Goal: Task Accomplishment & Management: Use online tool/utility

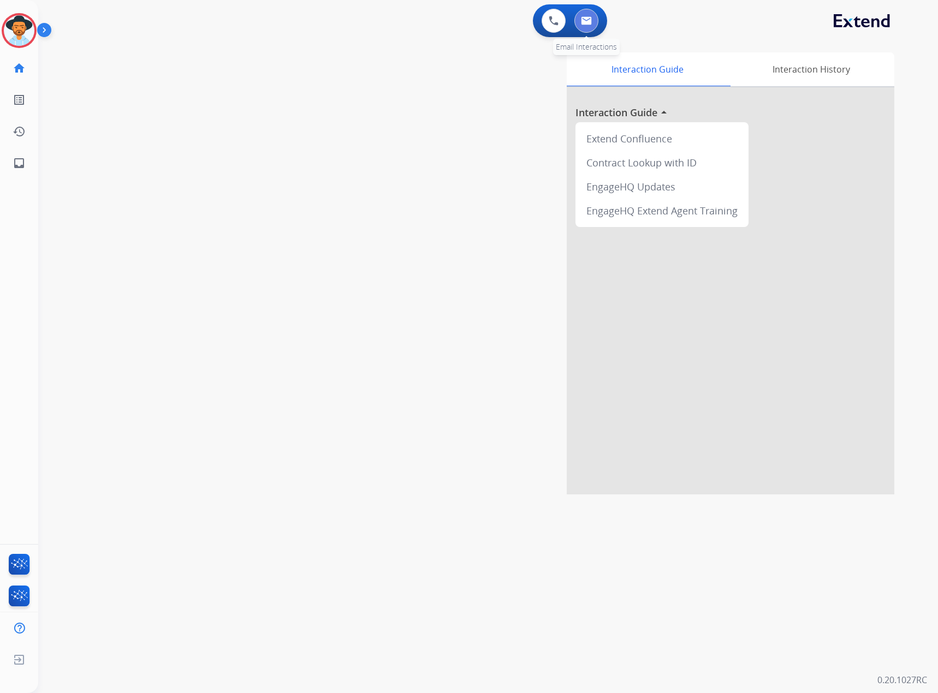
click at [589, 21] on img at bounding box center [586, 20] width 11 height 9
select select "**********"
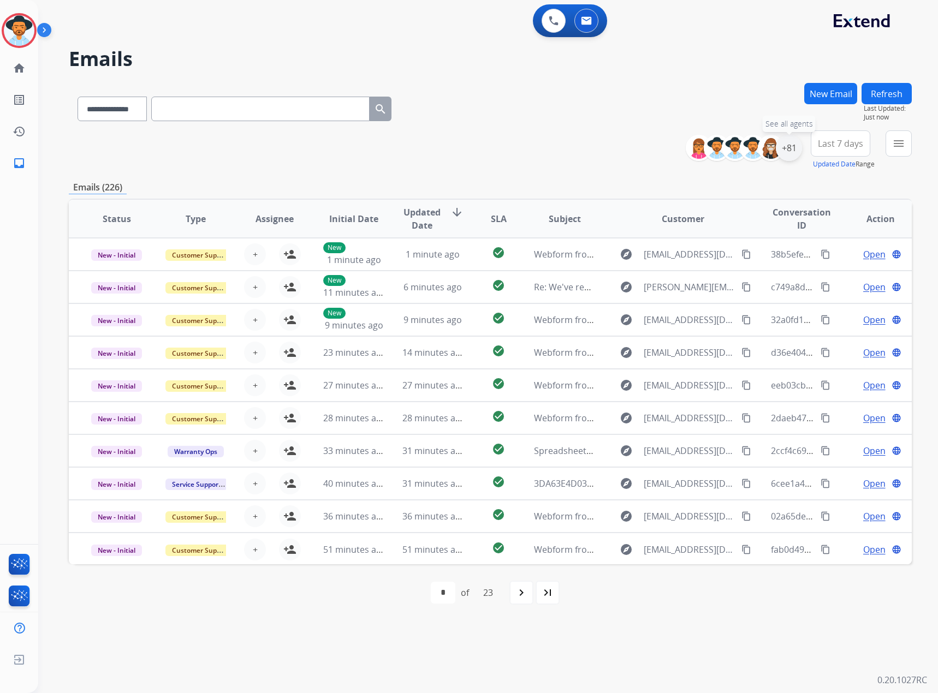
click at [788, 147] on div "+81" at bounding box center [789, 148] width 26 height 26
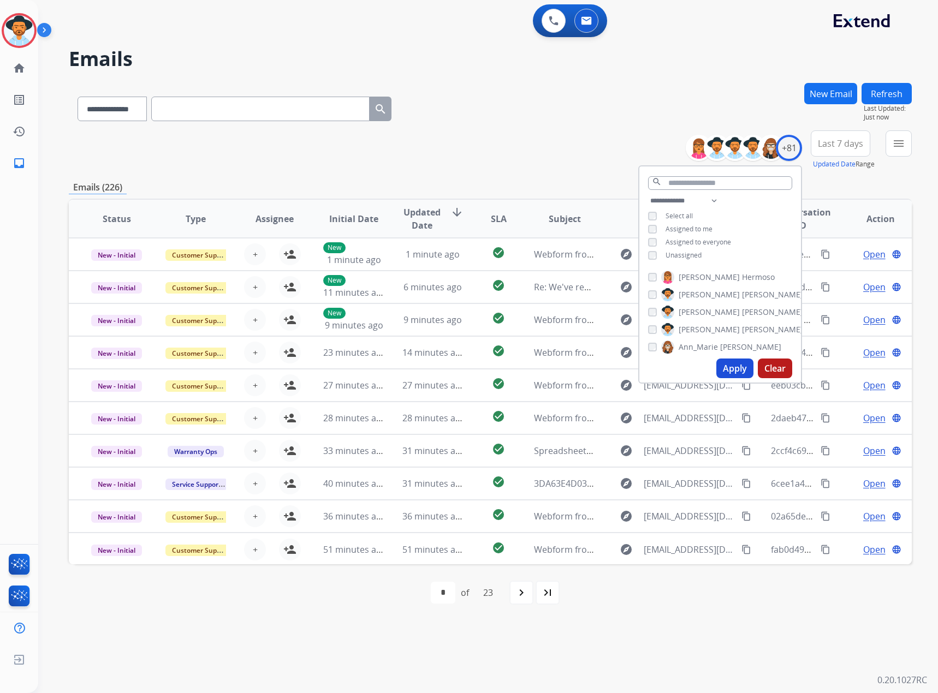
click at [678, 257] on span "Unassigned" at bounding box center [684, 255] width 36 height 9
click at [745, 364] on button "Apply" at bounding box center [734, 369] width 37 height 20
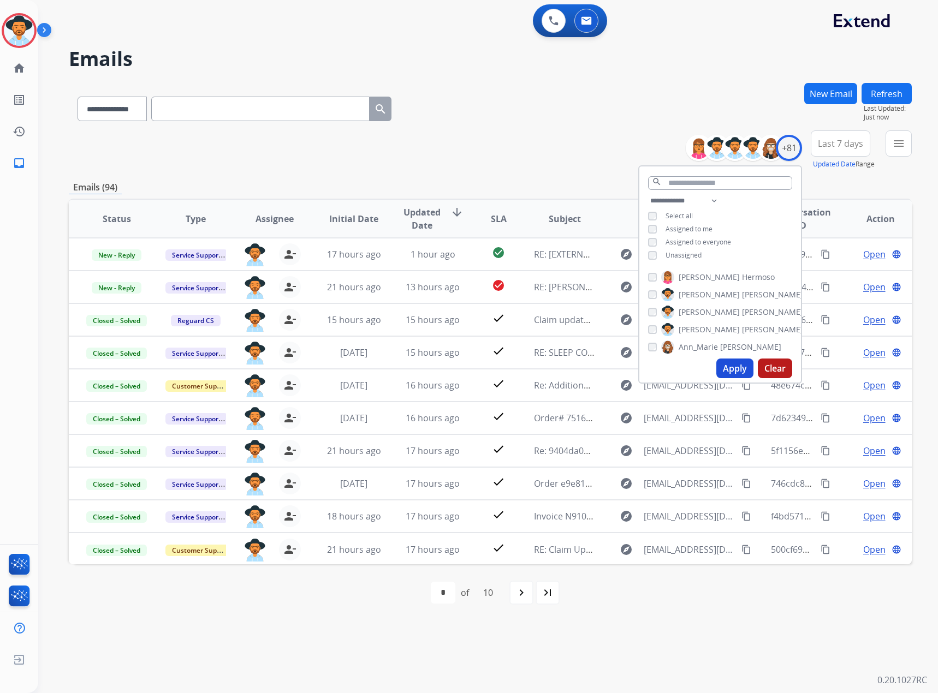
click at [574, 154] on div "**********" at bounding box center [490, 149] width 843 height 39
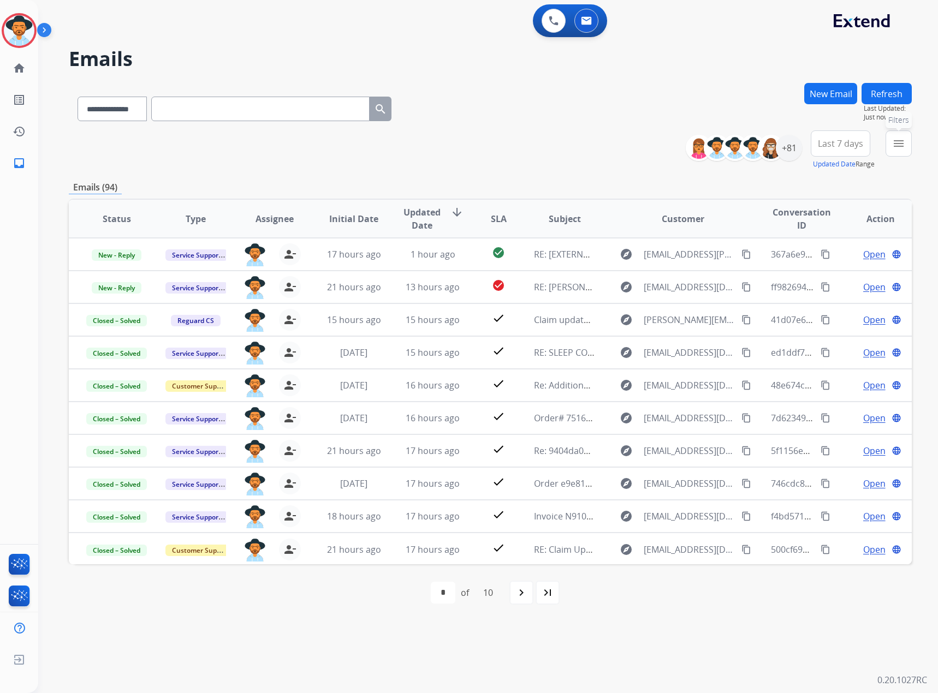
click at [898, 138] on mat-icon "menu" at bounding box center [898, 143] width 13 height 13
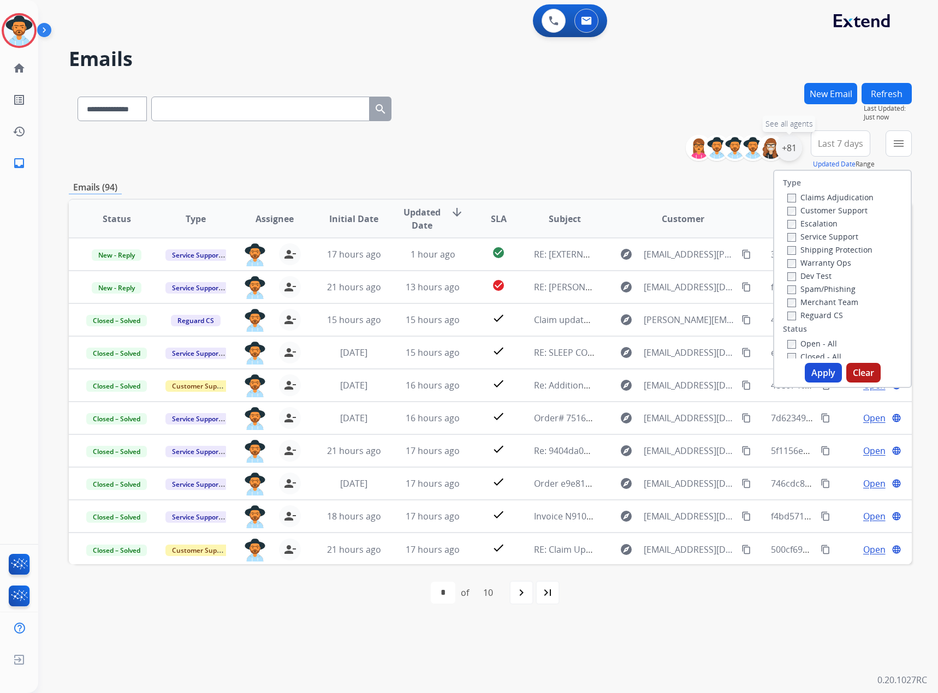
click at [795, 142] on div "+81" at bounding box center [789, 148] width 26 height 26
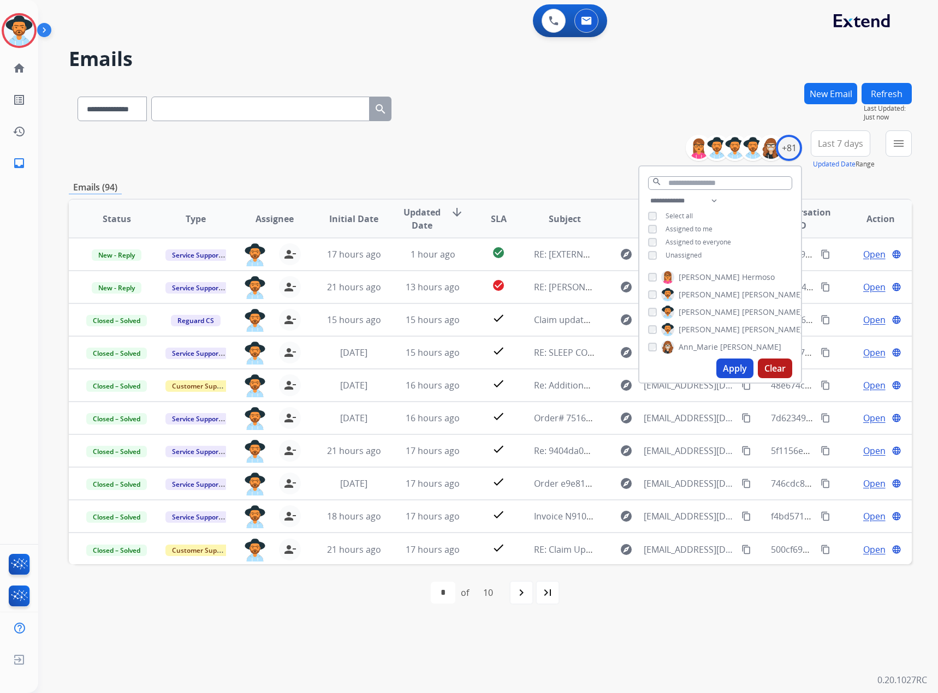
click at [666, 256] on span "Unassigned" at bounding box center [684, 255] width 36 height 9
click at [739, 373] on button "Apply" at bounding box center [734, 369] width 37 height 20
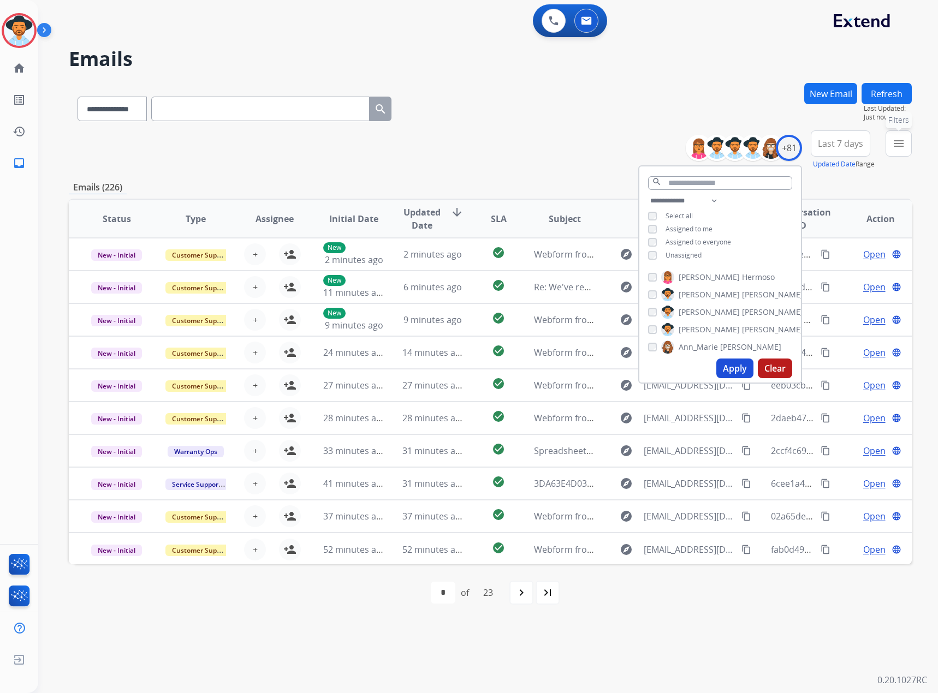
click at [891, 147] on button "menu Filters" at bounding box center [899, 143] width 26 height 26
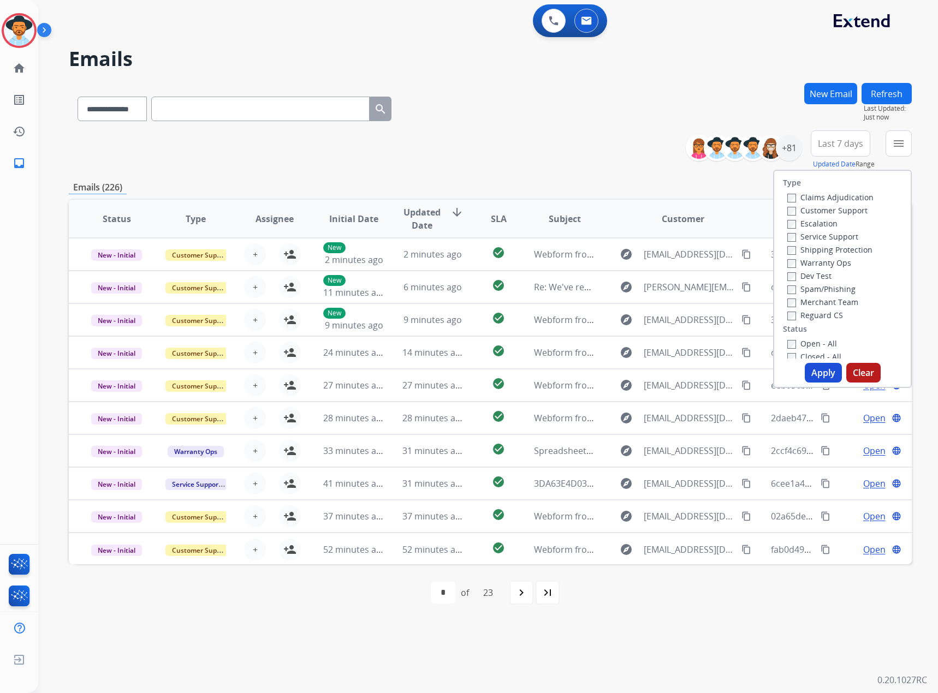
click at [809, 235] on label "Service Support" at bounding box center [822, 236] width 71 height 10
click at [818, 257] on label "New - Initial" at bounding box center [815, 261] width 57 height 10
click at [815, 278] on label "New - Reply" at bounding box center [815, 274] width 57 height 10
drag, startPoint x: 824, startPoint y: 371, endPoint x: 838, endPoint y: 366, distance: 14.9
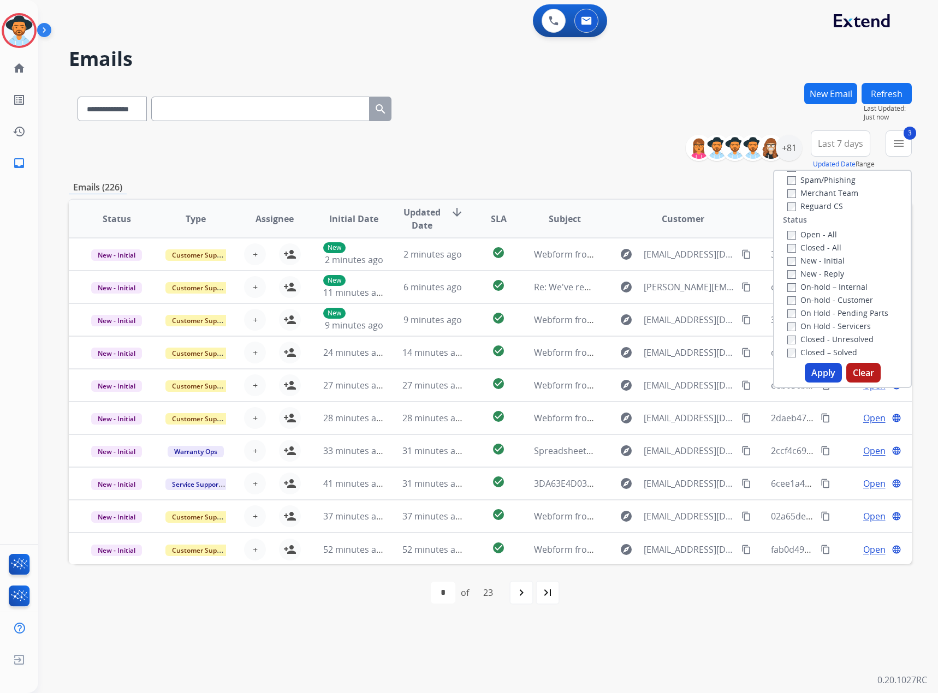
click at [824, 369] on button "Apply" at bounding box center [823, 373] width 37 height 20
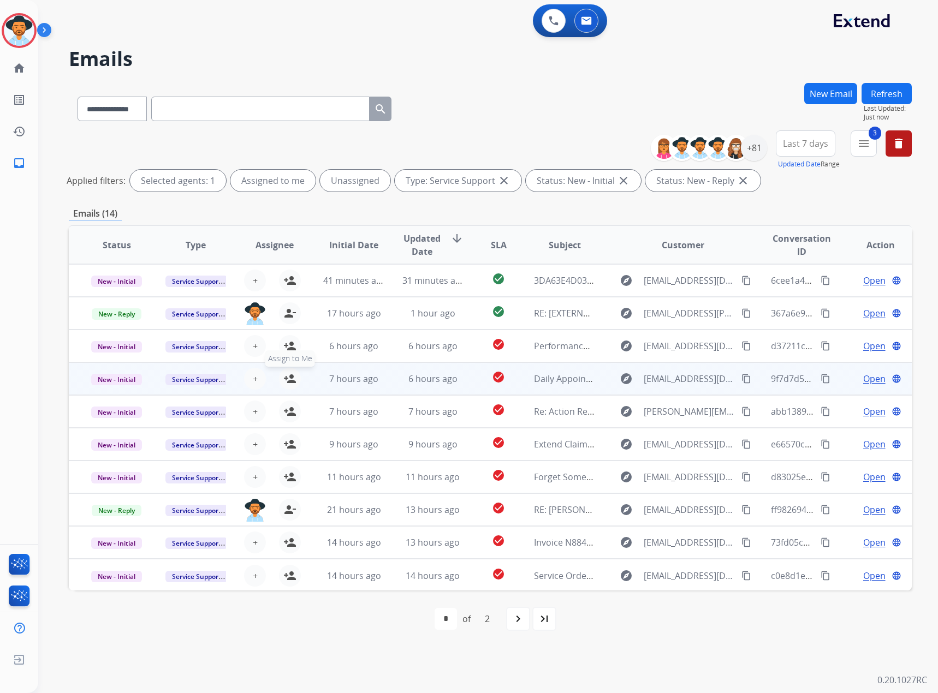
click at [283, 375] on mat-icon "person_add" at bounding box center [289, 378] width 13 height 13
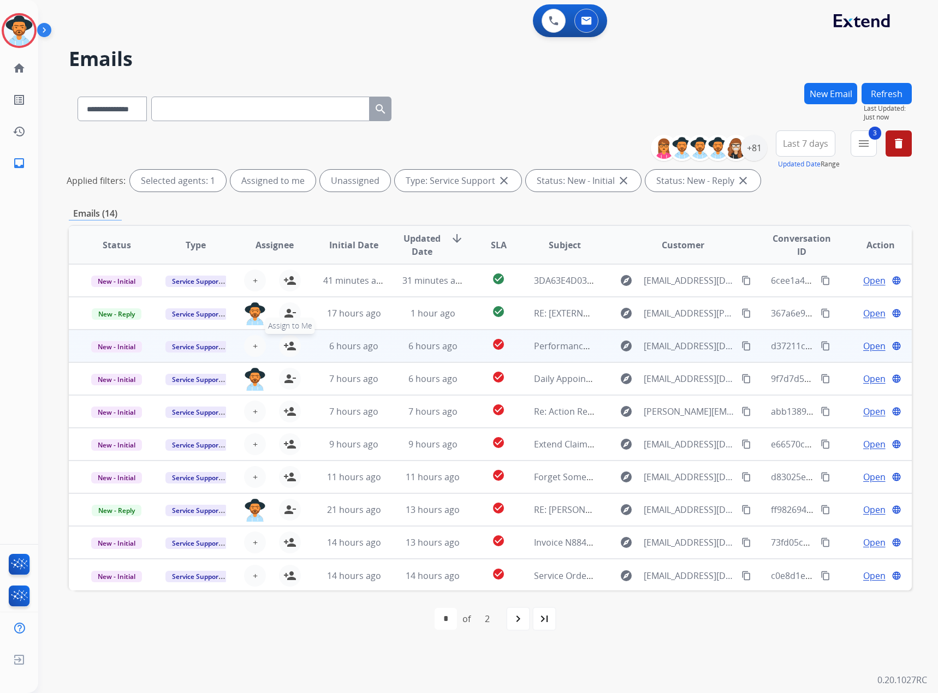
click at [285, 346] on mat-icon "person_add" at bounding box center [289, 346] width 13 height 13
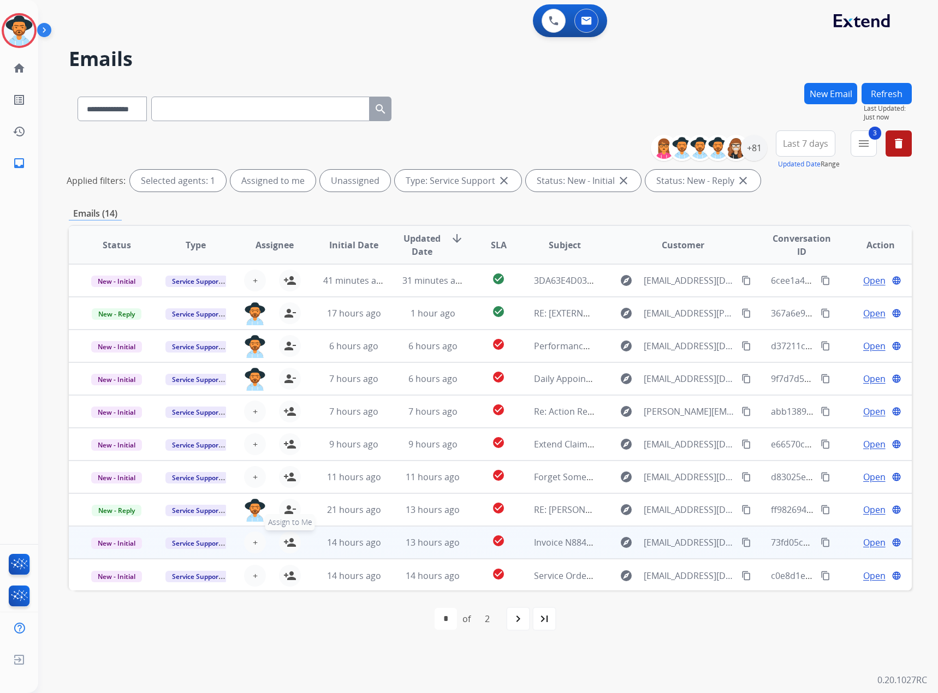
click at [288, 545] on mat-icon "person_add" at bounding box center [289, 542] width 13 height 13
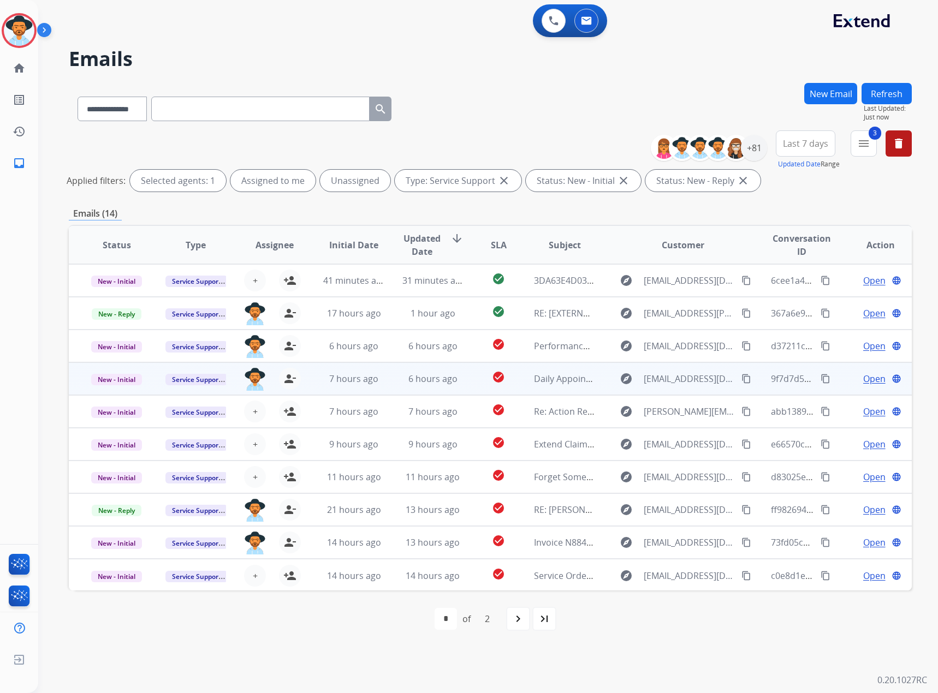
click at [863, 378] on span "Open" at bounding box center [874, 378] width 22 height 13
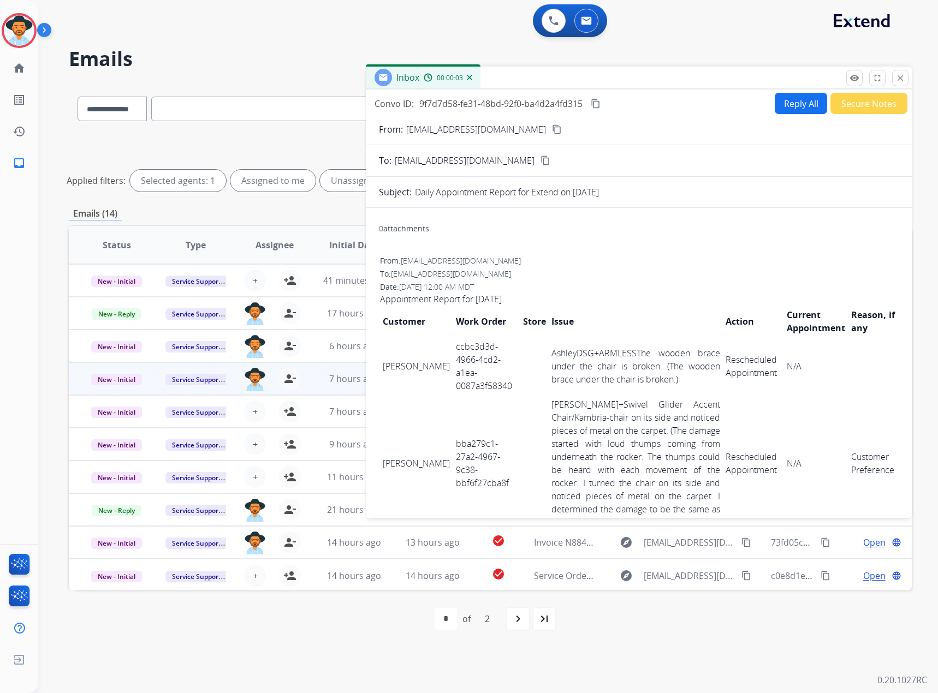
click at [597, 104] on mat-icon "content_copy" at bounding box center [596, 104] width 10 height 10
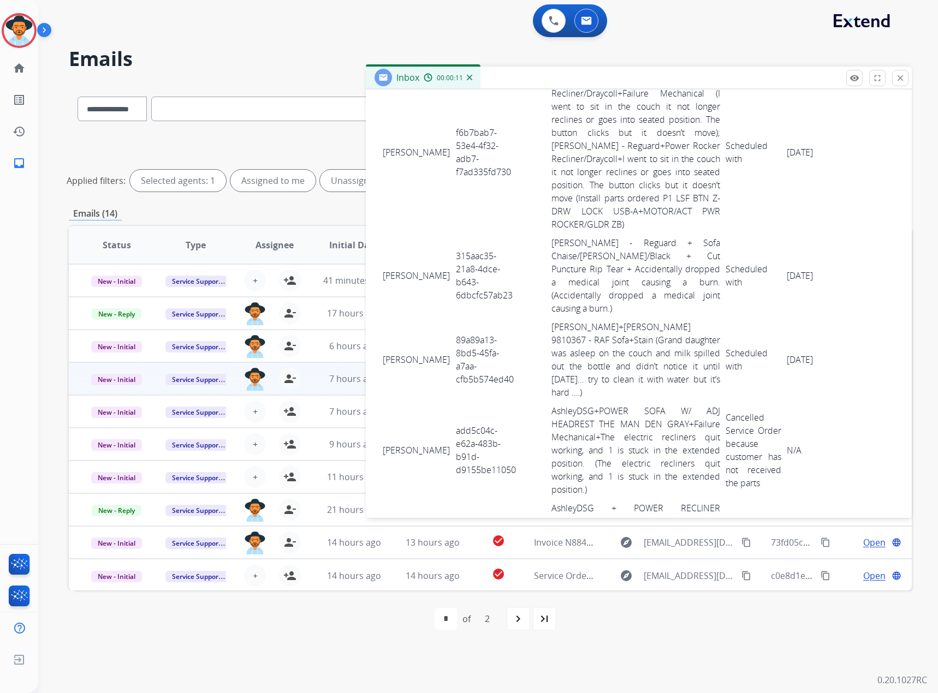
scroll to position [3057, 0]
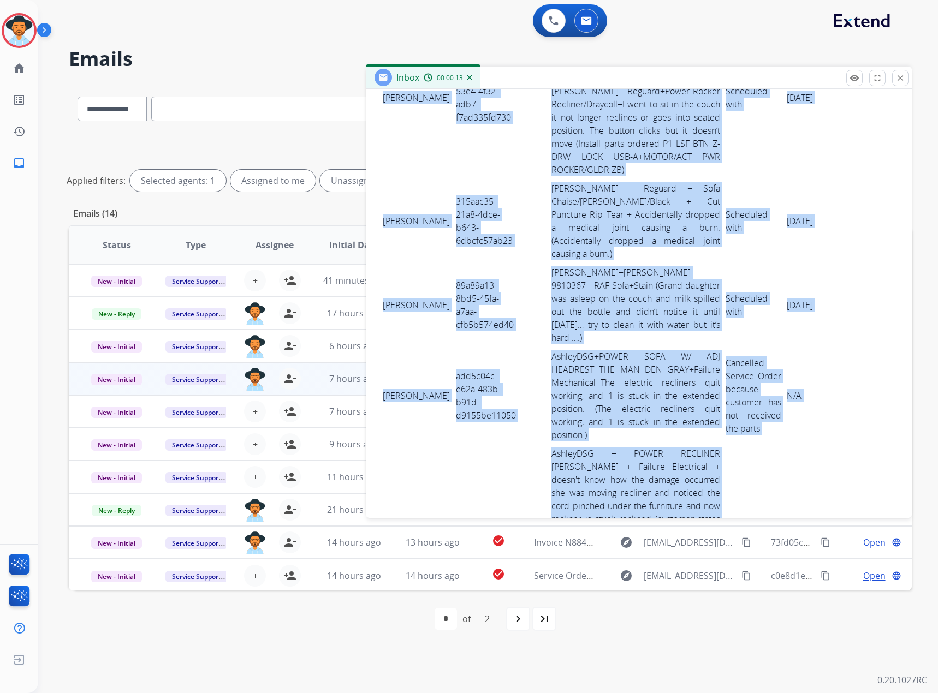
drag, startPoint x: 378, startPoint y: 312, endPoint x: 675, endPoint y: 389, distance: 306.8
click at [671, 448] on link "AshleyDSG + POWER RECLINER [PERSON_NAME] + Failure Electrical + doesn't know ho…" at bounding box center [635, 591] width 169 height 287
click at [468, 347] on td "add5c04c-e62a-483b-b91d-d9155be11050" at bounding box center [487, 395] width 68 height 97
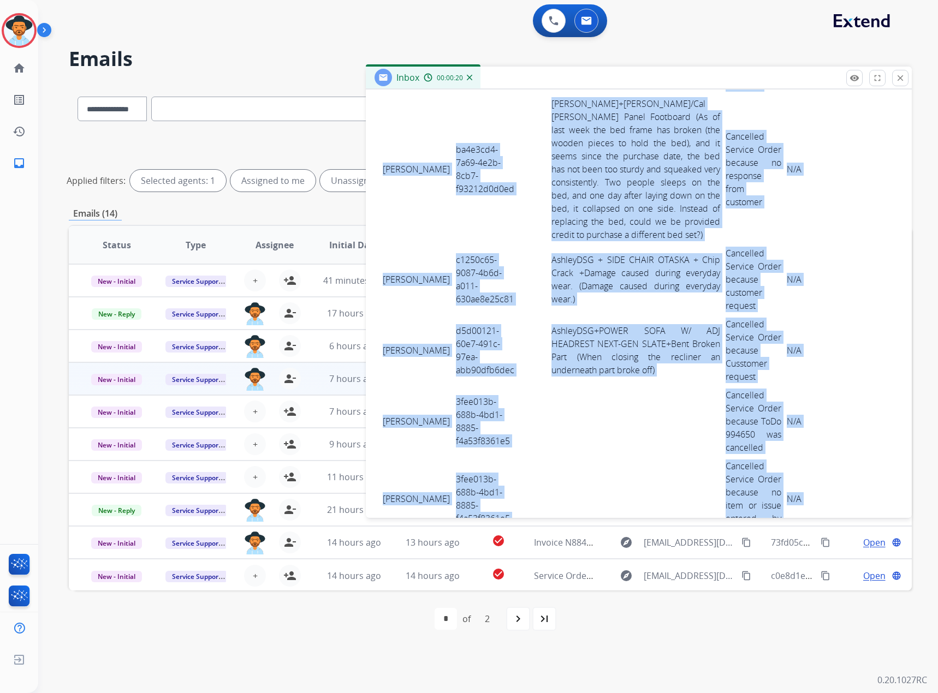
scroll to position [3805, 0]
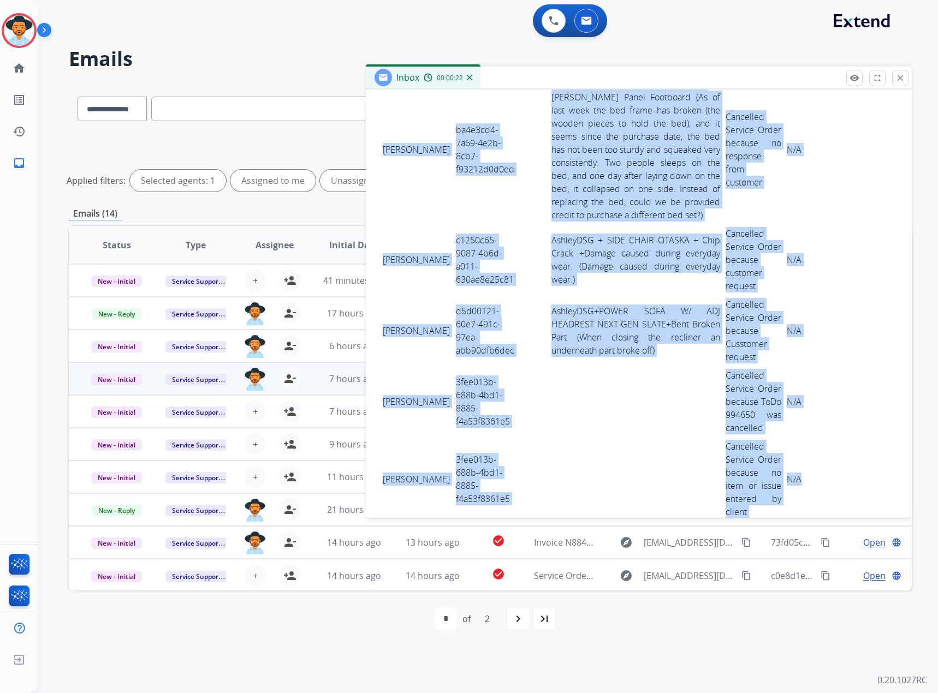
drag, startPoint x: 384, startPoint y: 311, endPoint x: 813, endPoint y: 399, distance: 437.4
copy tbody "[PERSON_NAME] add5c04c-e62a-483b-b91d-d9155be11050 AshleyDSG+POWER SOFA W/ ADJ …"
click at [893, 78] on button "close Close" at bounding box center [900, 78] width 16 height 16
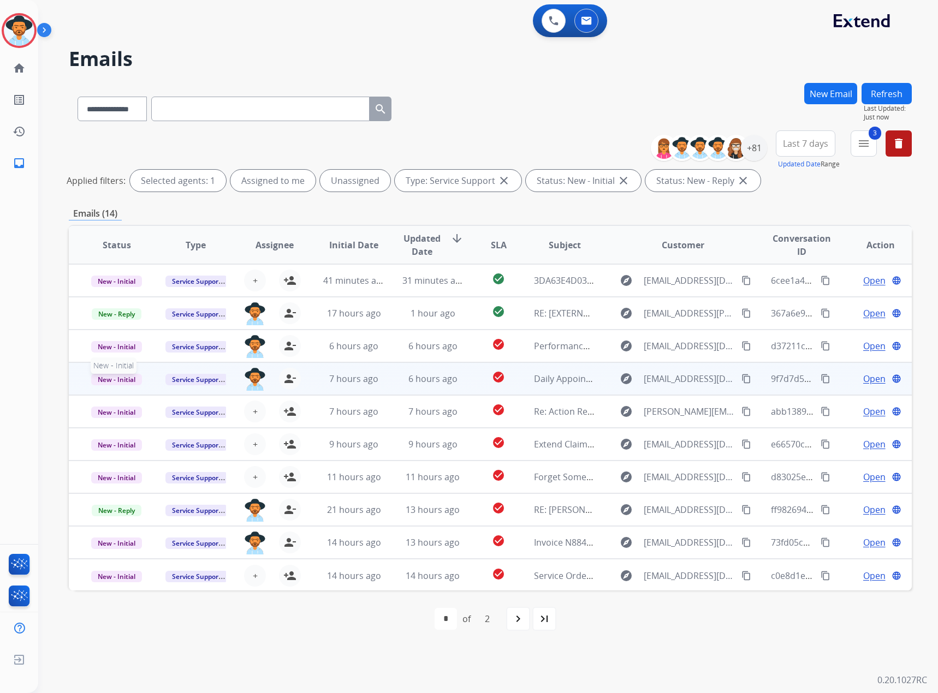
click at [132, 380] on span "New - Initial" at bounding box center [116, 379] width 51 height 11
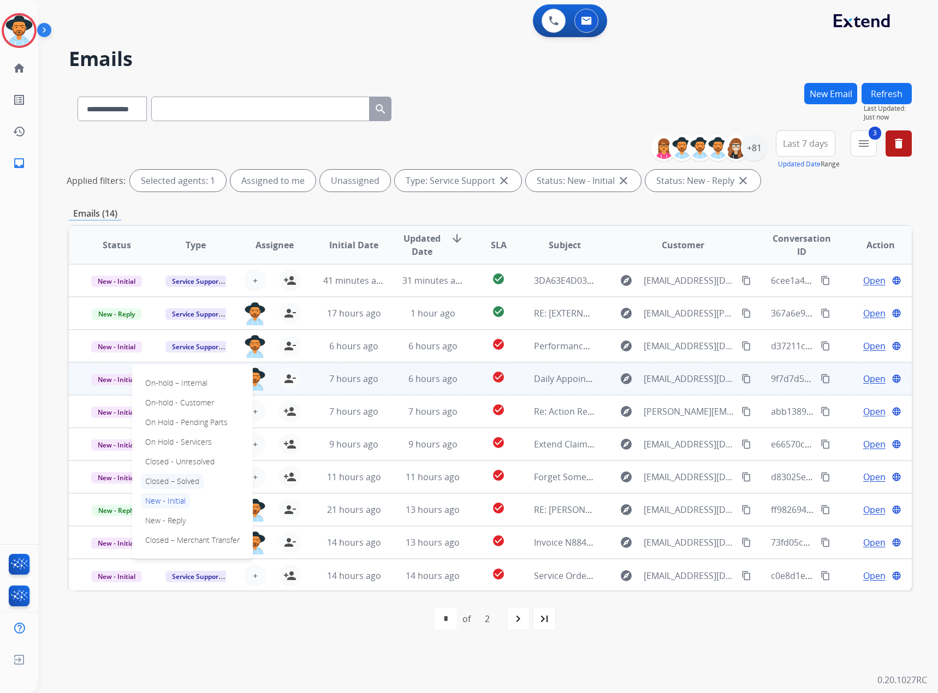
click at [179, 482] on p "Closed – Solved" at bounding box center [172, 481] width 63 height 15
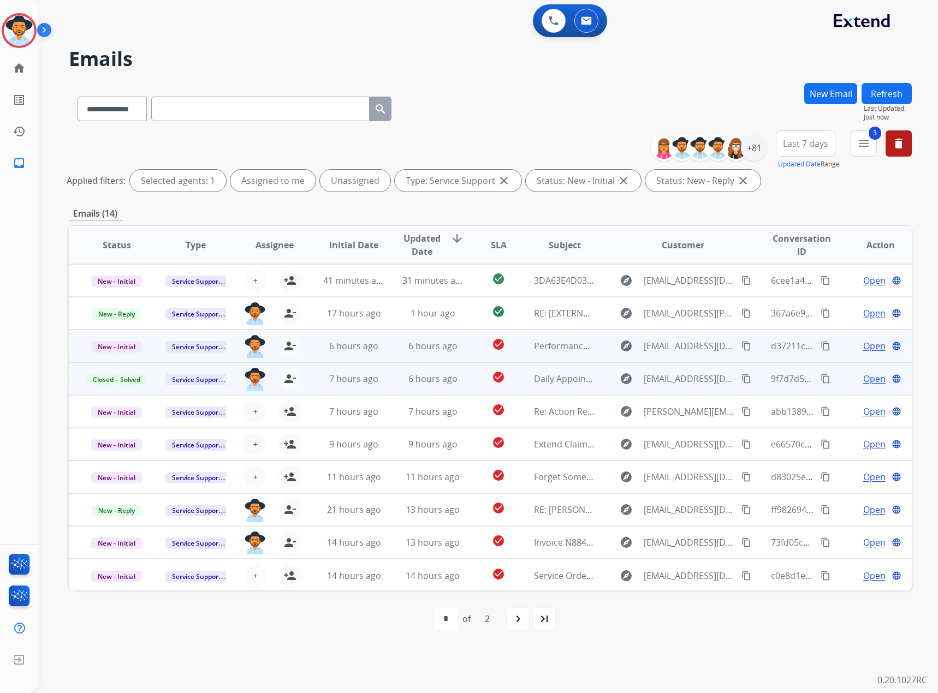
click at [873, 345] on span "Open" at bounding box center [874, 346] width 22 height 13
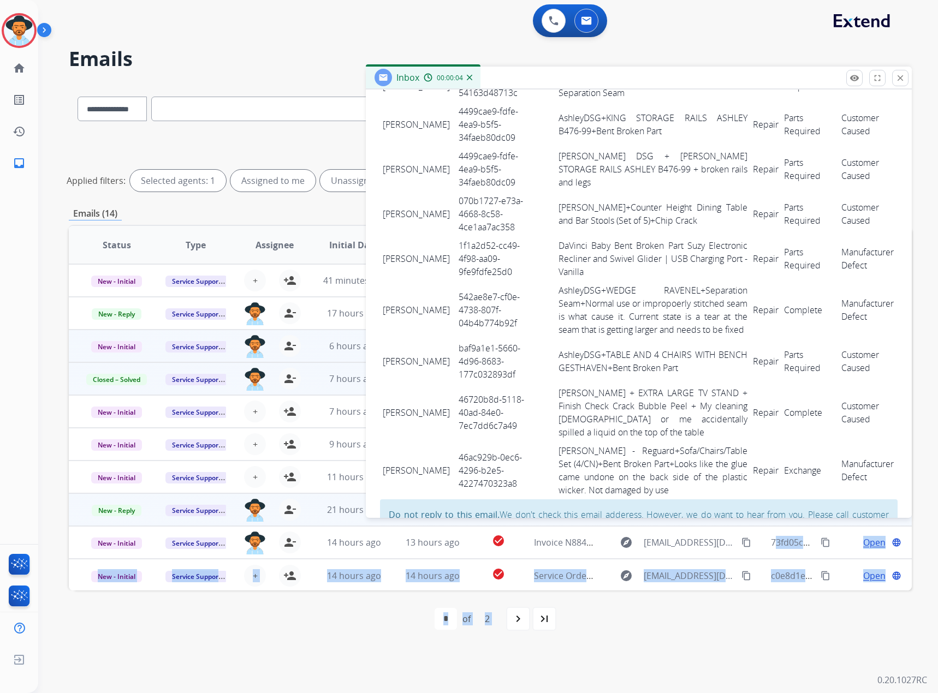
scroll to position [1002, 0]
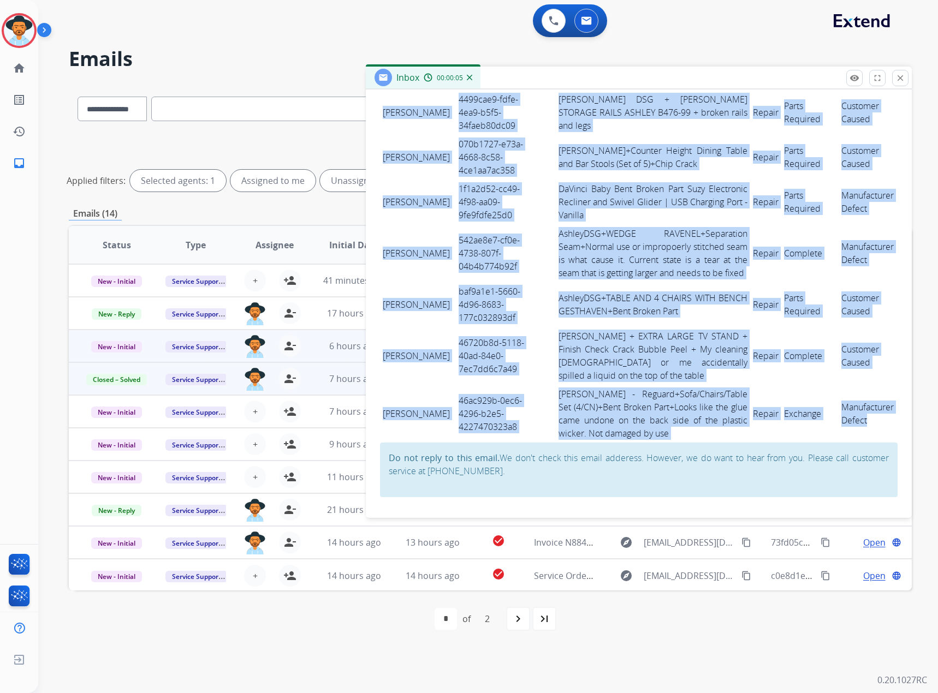
drag, startPoint x: 383, startPoint y: 376, endPoint x: 880, endPoint y: 418, distance: 498.0
copy tbody "[PERSON_NAME] fb741122-c847-4950-9672-43e4305e1b8d [PERSON_NAME] - Reguard RAF …"
click at [894, 75] on button "close Close" at bounding box center [900, 78] width 16 height 16
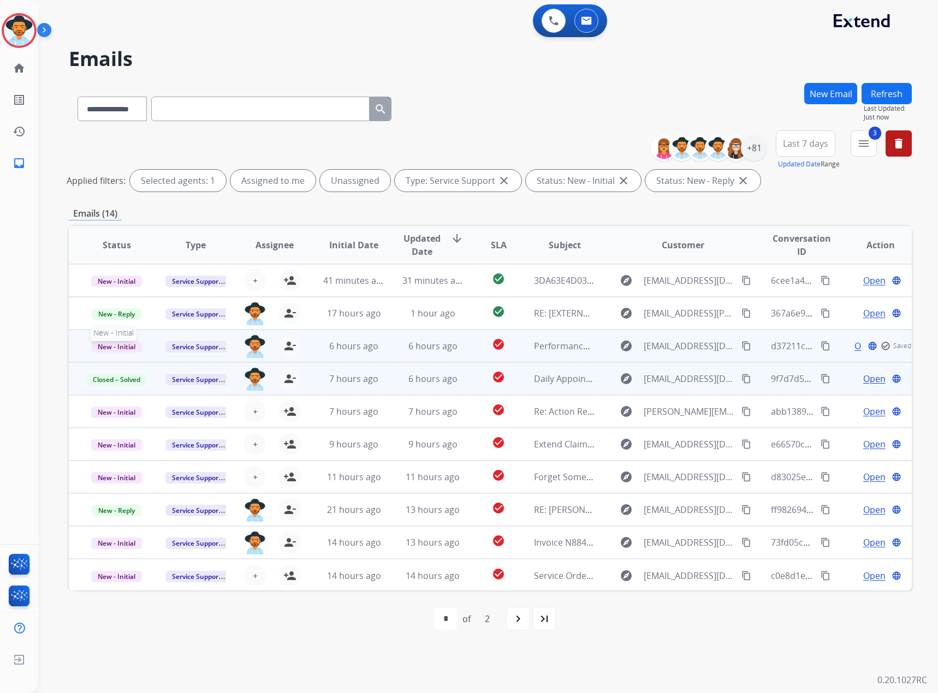
click at [116, 344] on span "New - Initial" at bounding box center [116, 346] width 51 height 11
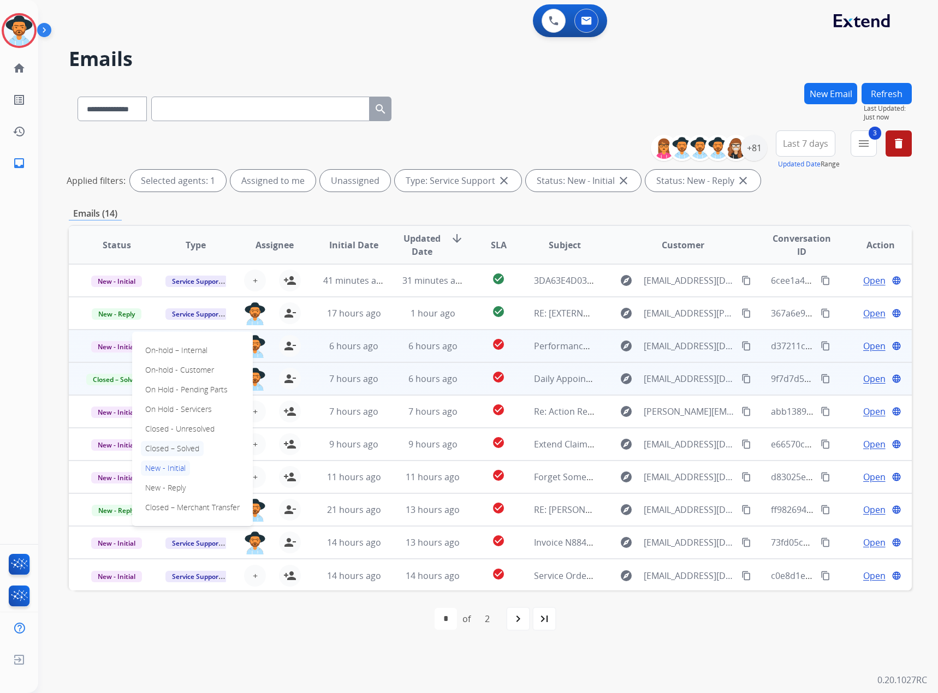
click at [161, 449] on p "Closed – Solved" at bounding box center [172, 448] width 63 height 15
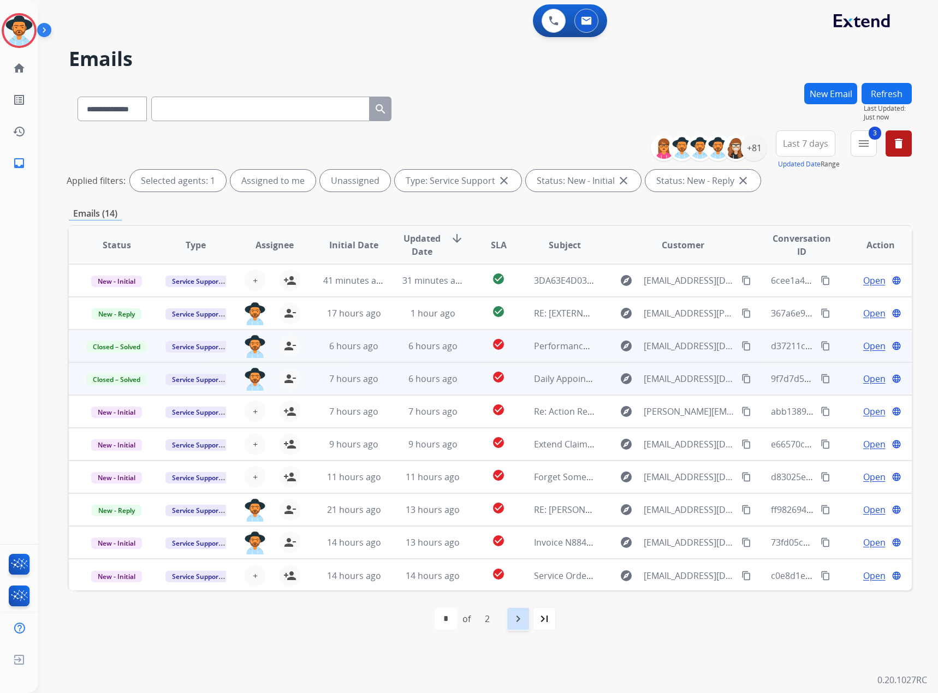
click at [522, 617] on mat-icon "navigate_next" at bounding box center [518, 619] width 13 height 13
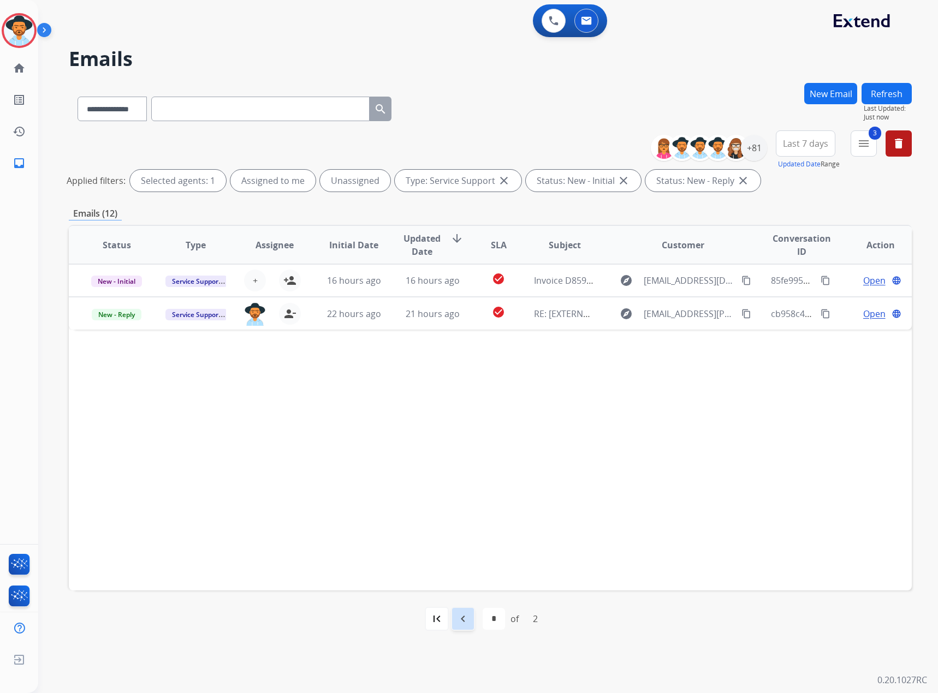
click at [464, 627] on div "navigate_before" at bounding box center [463, 619] width 24 height 24
select select "*"
